Goal: Task Accomplishment & Management: Use online tool/utility

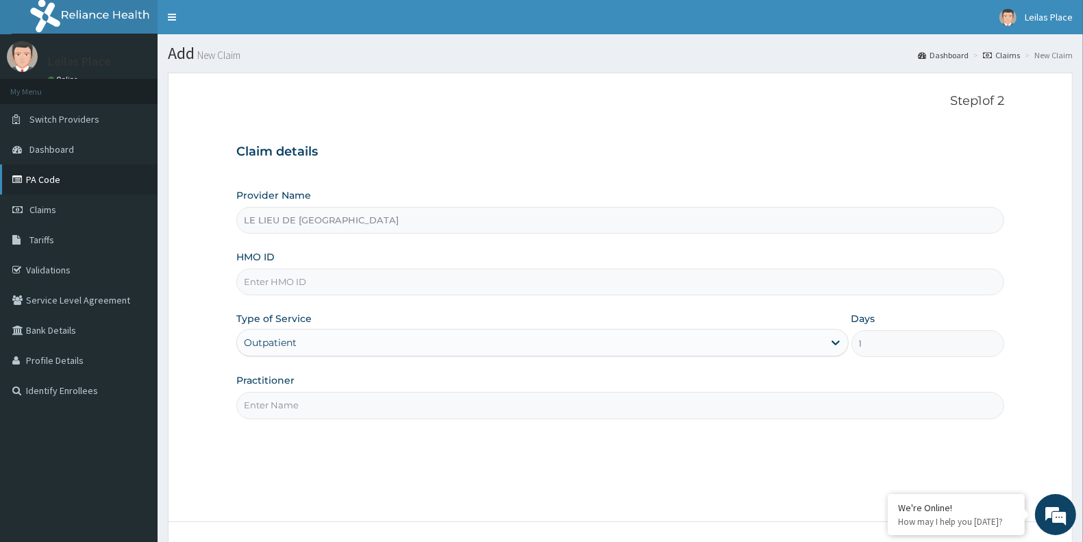
click at [55, 176] on link "PA Code" at bounding box center [79, 179] width 158 height 30
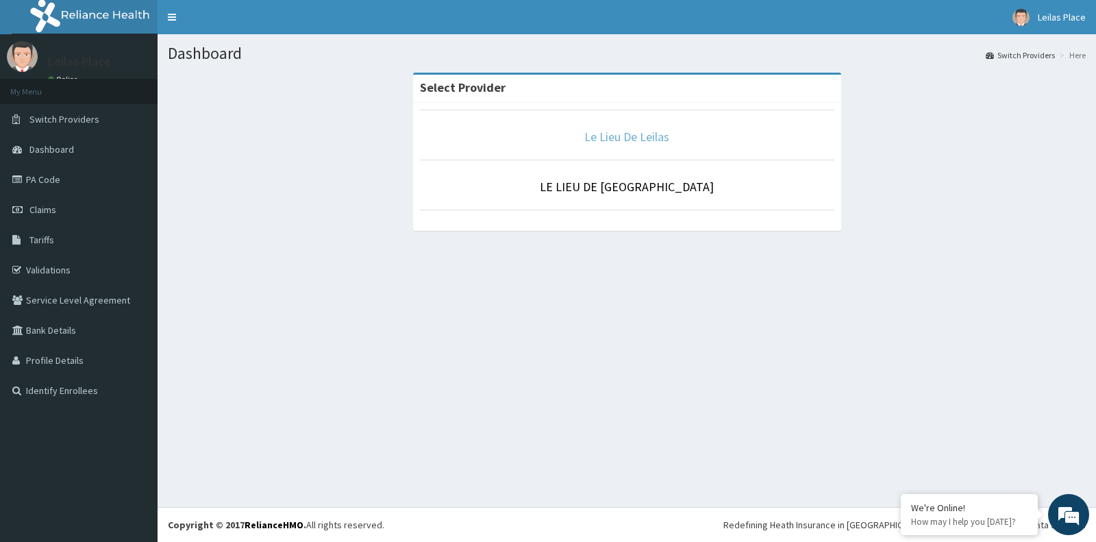
click at [631, 132] on link "Le Lieu De Leilas" at bounding box center [626, 137] width 85 height 16
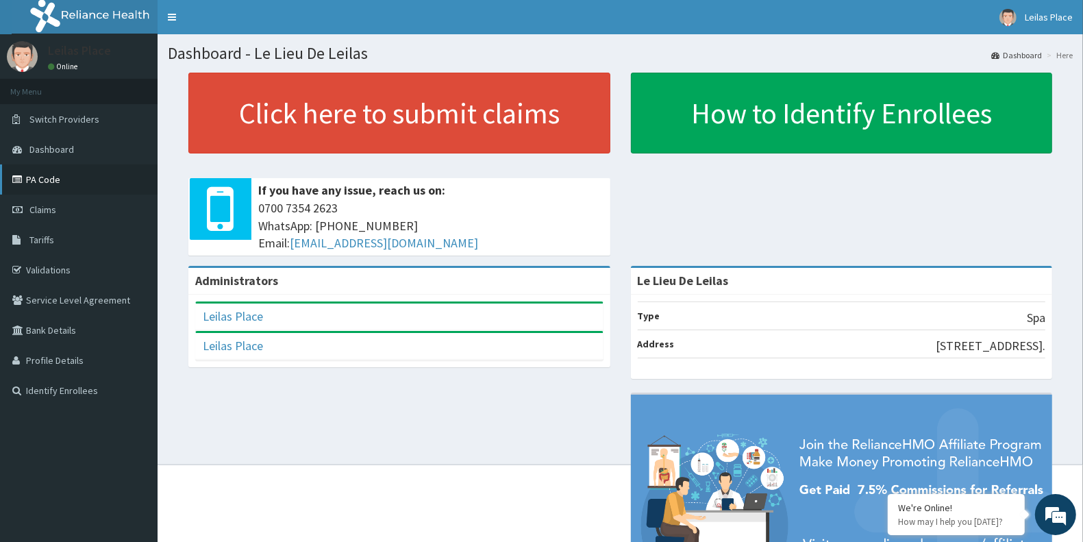
click at [47, 173] on link "PA Code" at bounding box center [79, 179] width 158 height 30
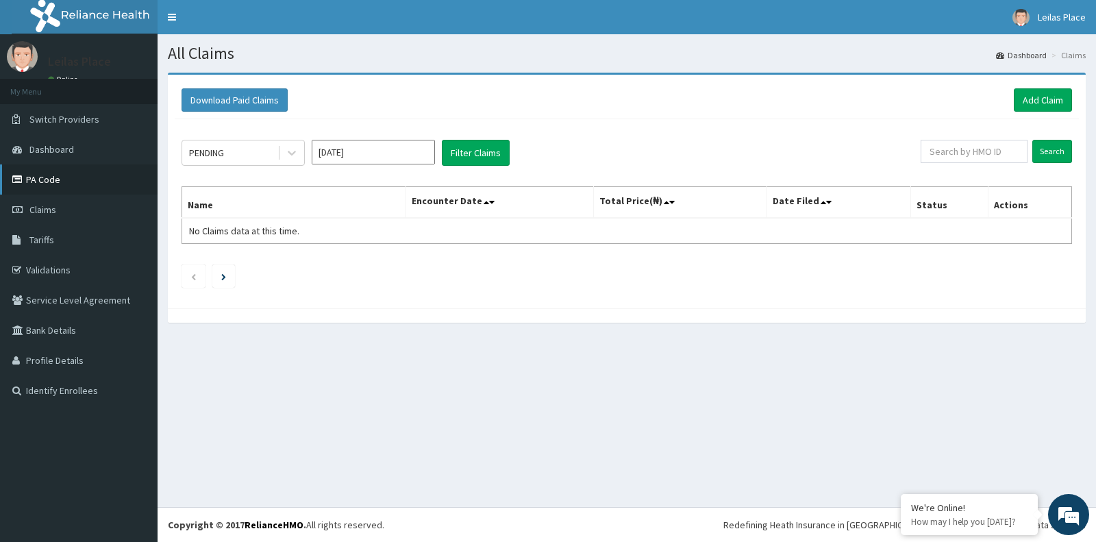
click at [46, 179] on link "PA Code" at bounding box center [79, 179] width 158 height 30
